Goal: Ask a question

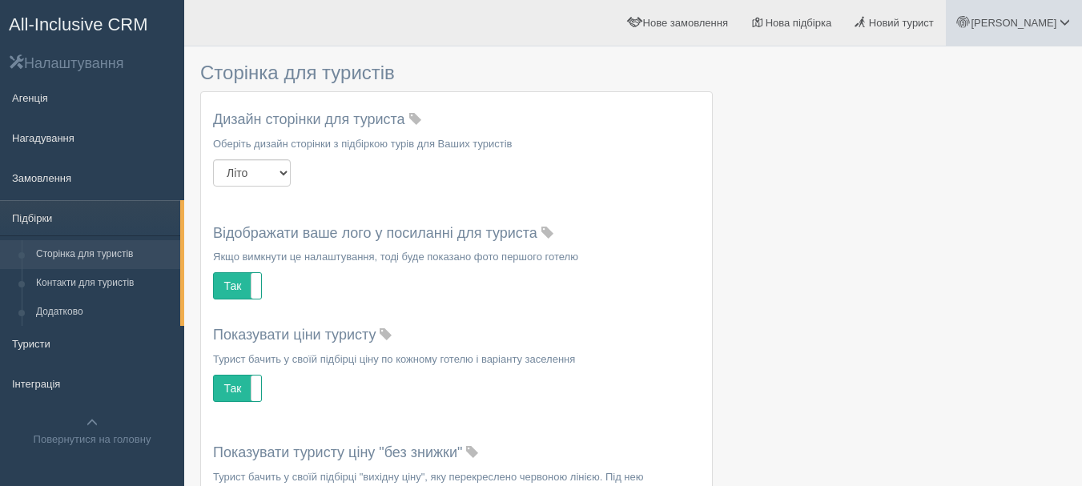
click at [1037, 24] on span "[PERSON_NAME]" at bounding box center [1014, 23] width 86 height 12
click at [992, 148] on link "Для туристів" at bounding box center [994, 140] width 175 height 34
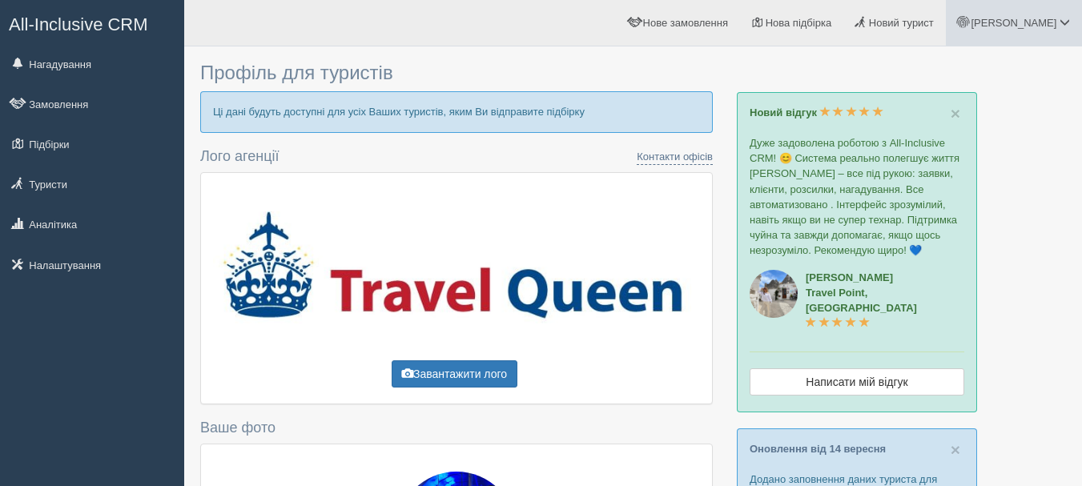
click at [1061, 23] on span at bounding box center [1065, 22] width 10 height 10
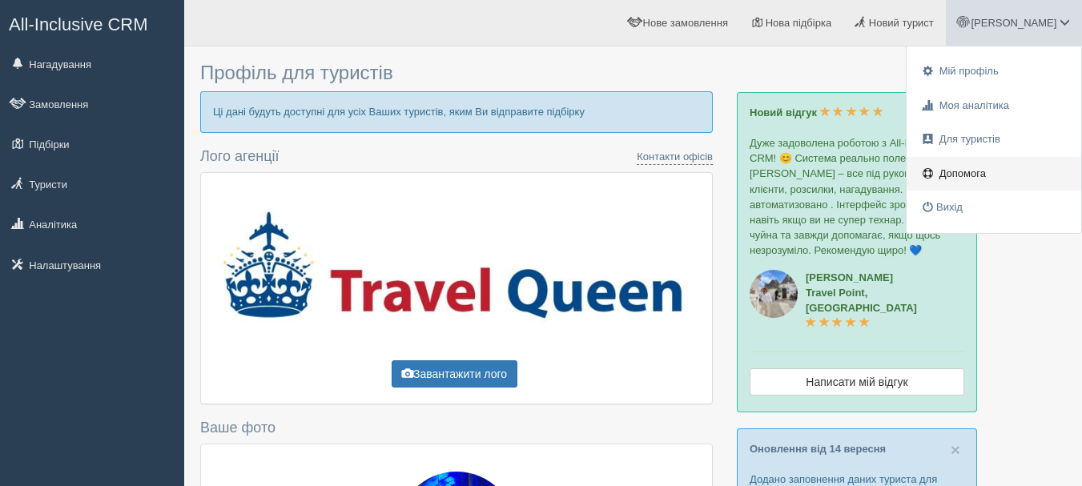
click at [978, 170] on span "Допомога" at bounding box center [963, 173] width 46 height 12
